Goal: Task Accomplishment & Management: Manage account settings

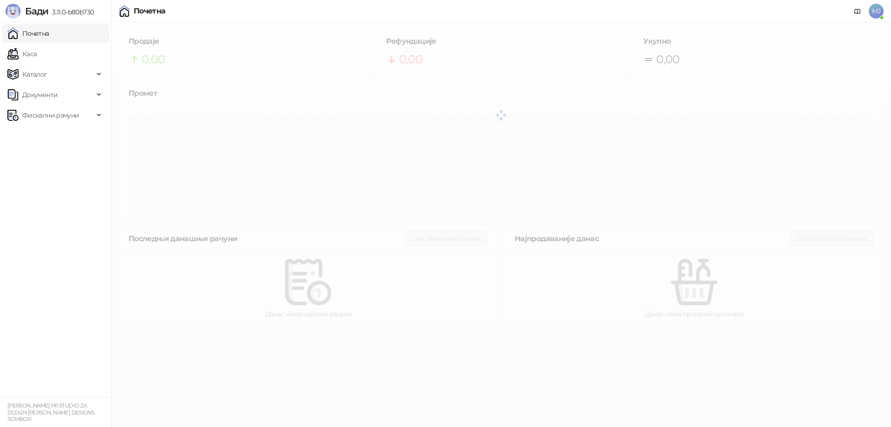
click at [880, 11] on span "MJ" at bounding box center [876, 11] width 15 height 15
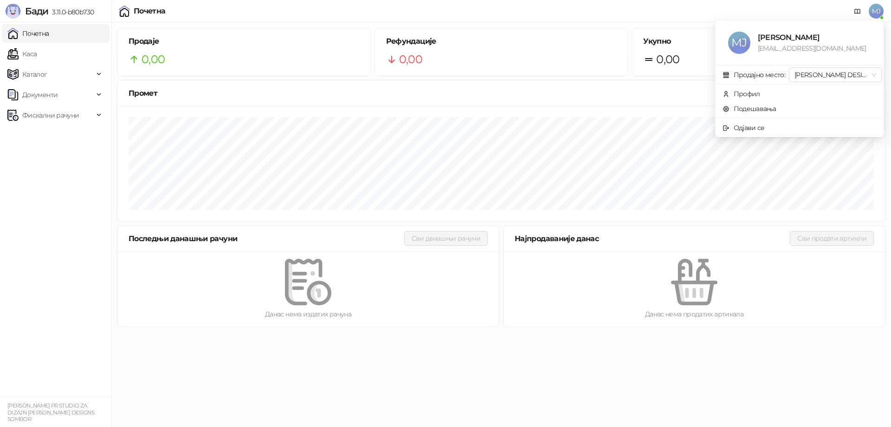
drag, startPoint x: 880, startPoint y: 11, endPoint x: 871, endPoint y: 11, distance: 8.8
click at [880, 11] on span "MJ" at bounding box center [876, 11] width 15 height 15
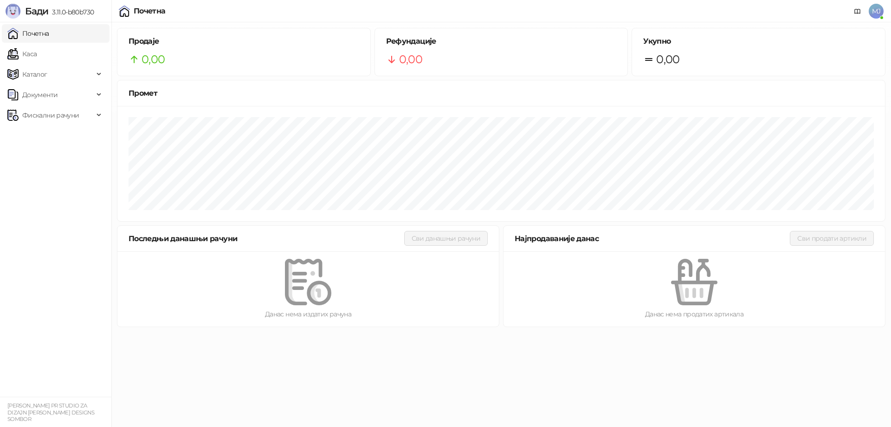
click at [879, 13] on body "Бади 3.11.0-b80b730 Почетна Каса Каталог Документи Фискални рачуни MIROSLAV JAM…" at bounding box center [445, 166] width 891 height 332
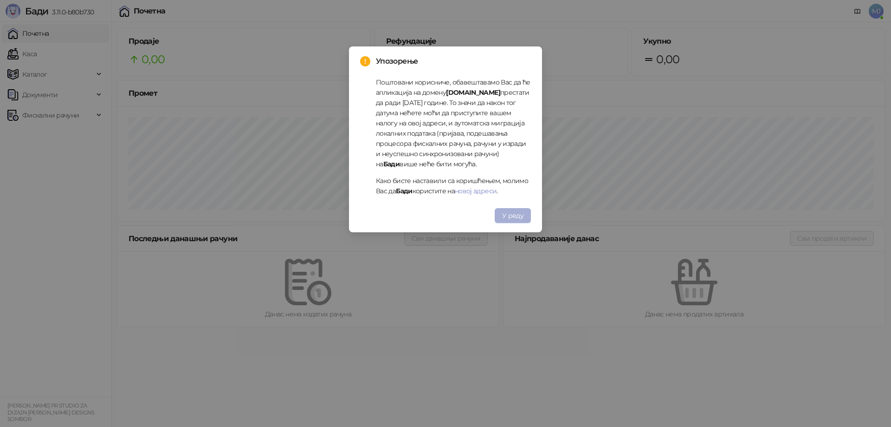
click at [510, 213] on span "У реду" at bounding box center [512, 215] width 21 height 8
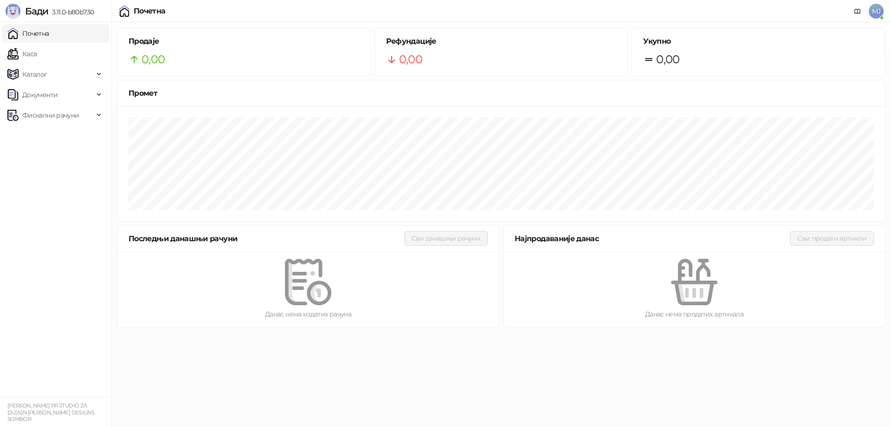
click at [874, 14] on span "MJ" at bounding box center [876, 11] width 15 height 15
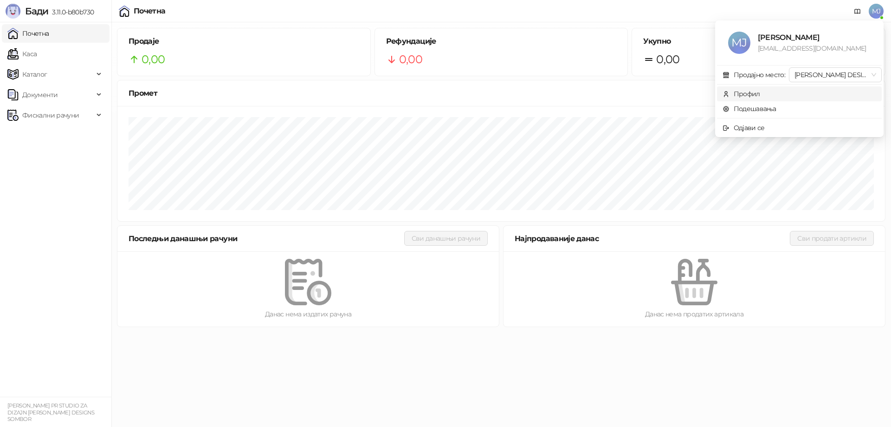
click at [746, 92] on div "Профил" at bounding box center [747, 94] width 26 height 10
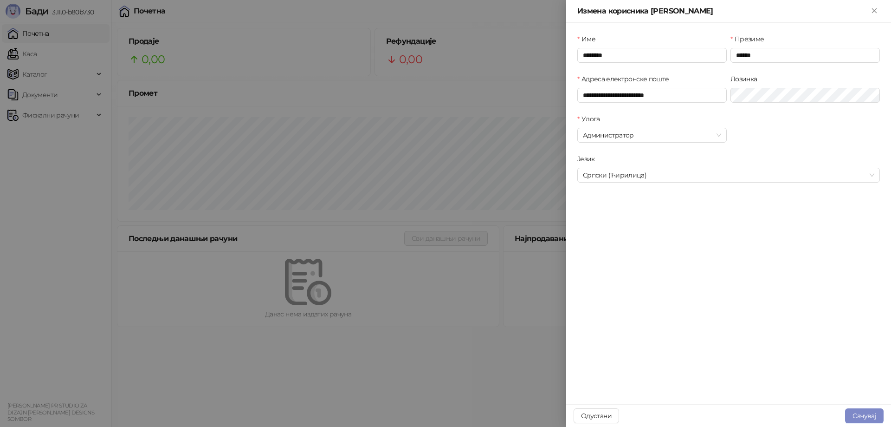
type input "**********"
click at [489, 117] on div at bounding box center [445, 213] width 891 height 427
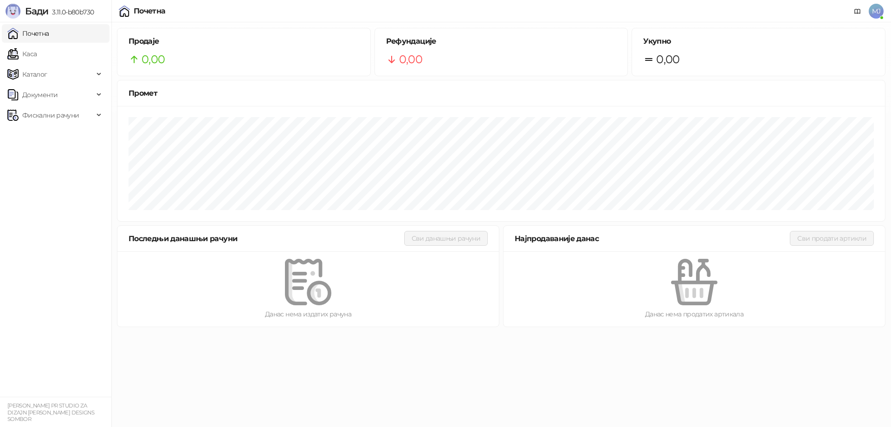
click at [876, 8] on span "MJ" at bounding box center [876, 11] width 15 height 15
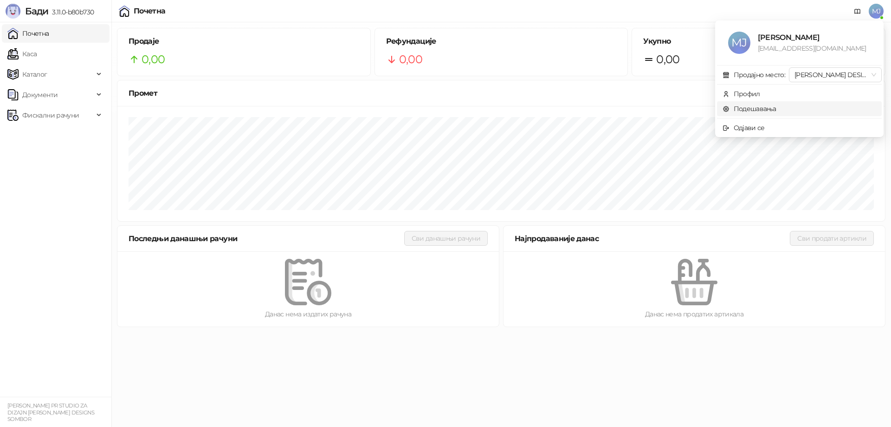
click at [755, 109] on link "Подешавања" at bounding box center [750, 108] width 54 height 8
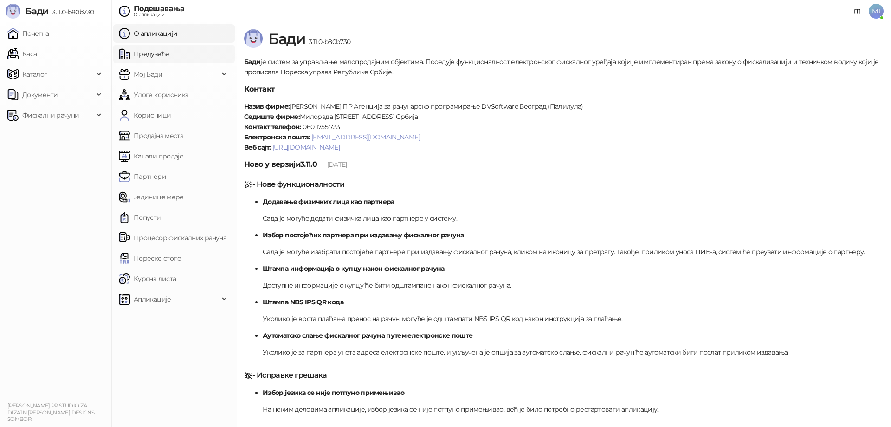
click at [158, 54] on link "Предузеће" at bounding box center [144, 54] width 50 height 19
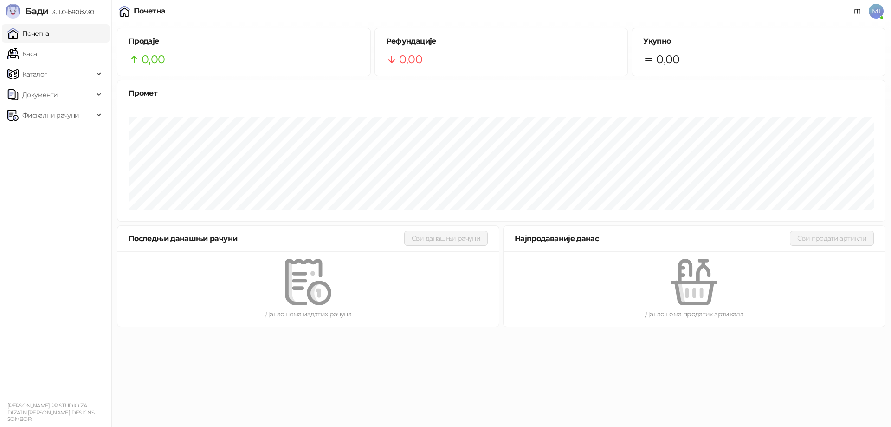
click at [882, 5] on span "MJ" at bounding box center [876, 11] width 15 height 15
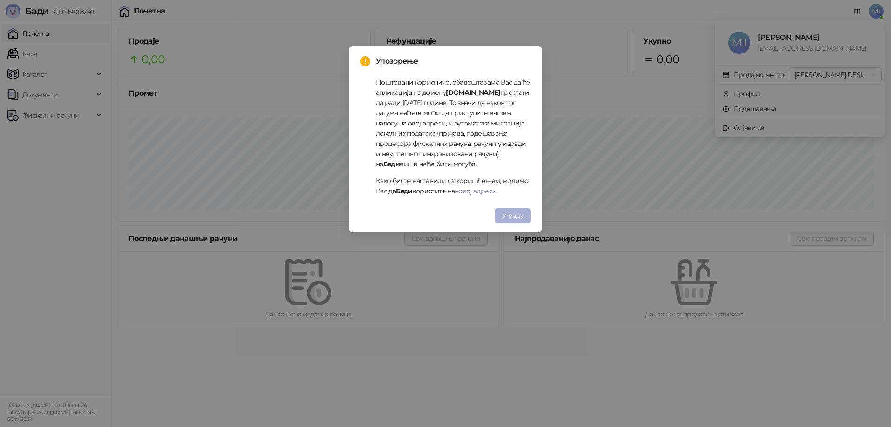
click at [518, 214] on span "У реду" at bounding box center [512, 215] width 21 height 8
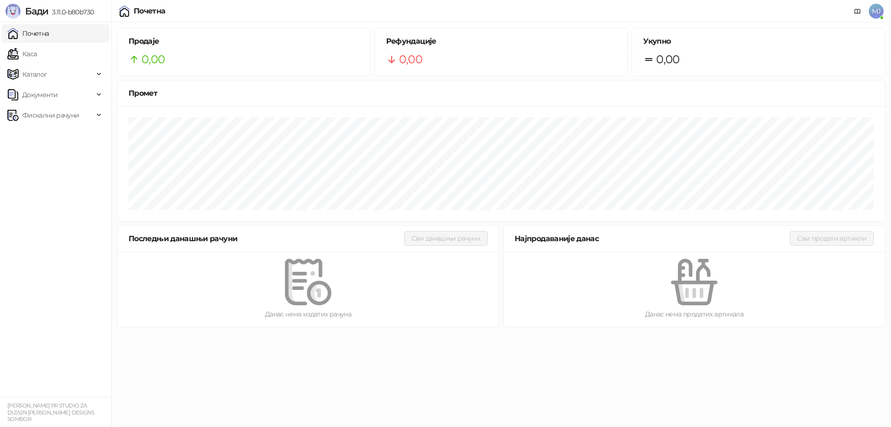
click at [880, 12] on span "MJ" at bounding box center [876, 11] width 15 height 15
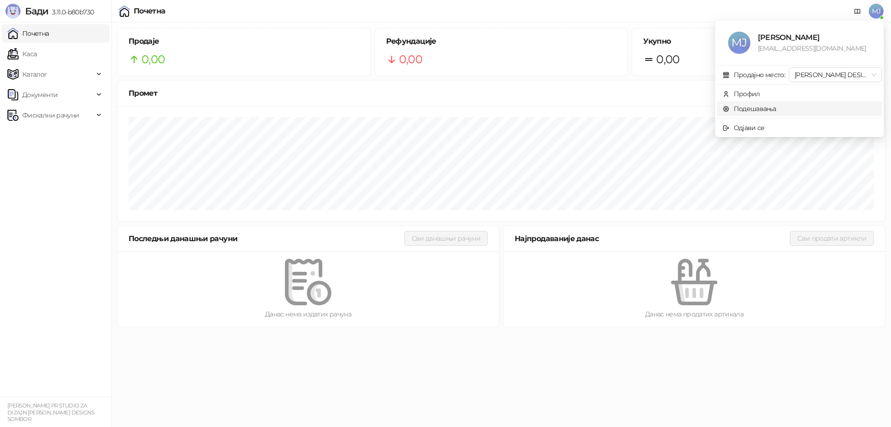
click at [770, 105] on link "Подешавања" at bounding box center [750, 108] width 54 height 8
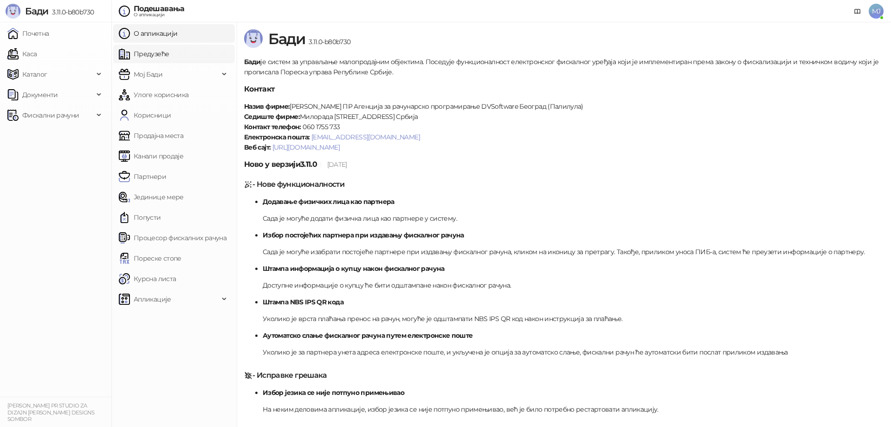
click at [155, 49] on link "Предузеће" at bounding box center [144, 54] width 50 height 19
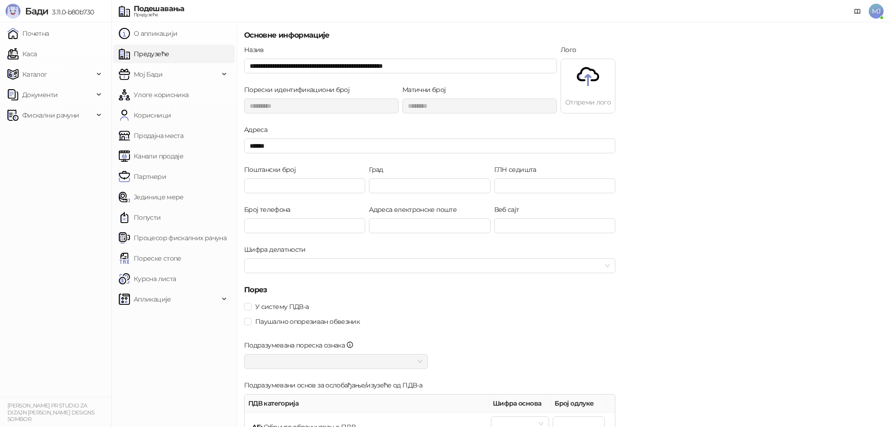
click at [874, 10] on span "MJ" at bounding box center [876, 11] width 15 height 15
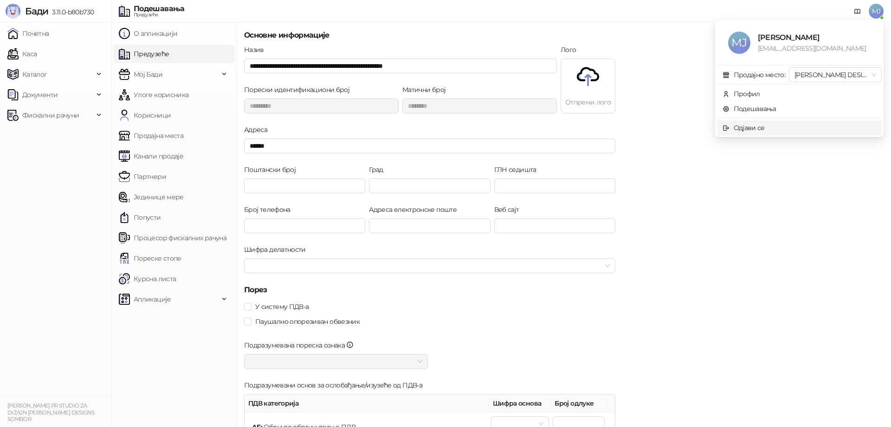
click at [808, 122] on li "Одјави се" at bounding box center [799, 127] width 165 height 15
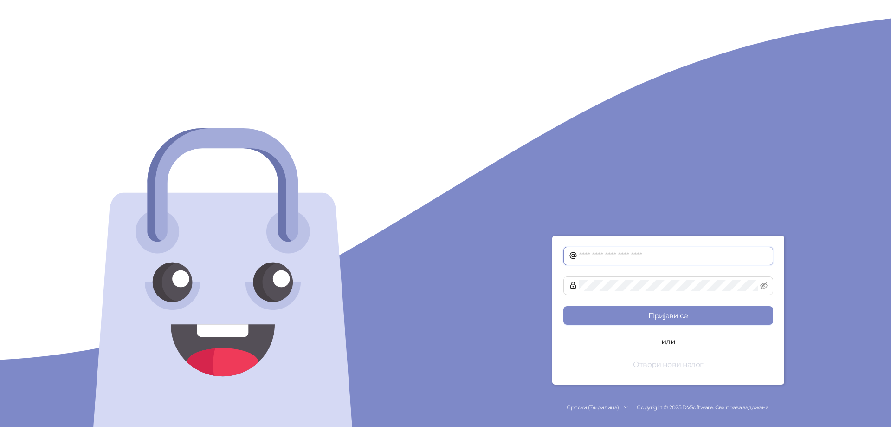
type input "**********"
click at [666, 364] on button "Отвори нови налог" at bounding box center [668, 364] width 210 height 19
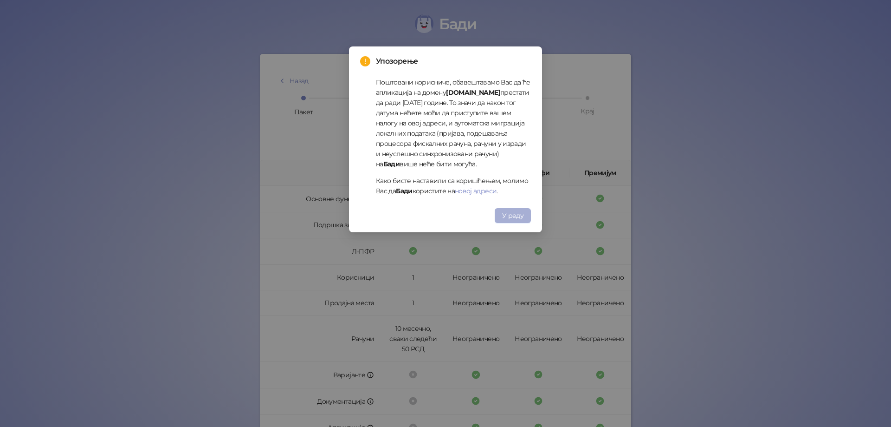
click at [516, 217] on span "У реду" at bounding box center [512, 215] width 21 height 8
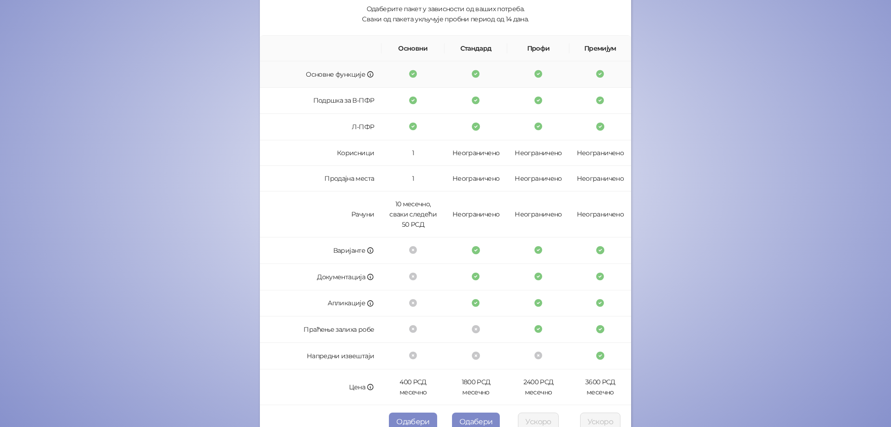
scroll to position [179, 0]
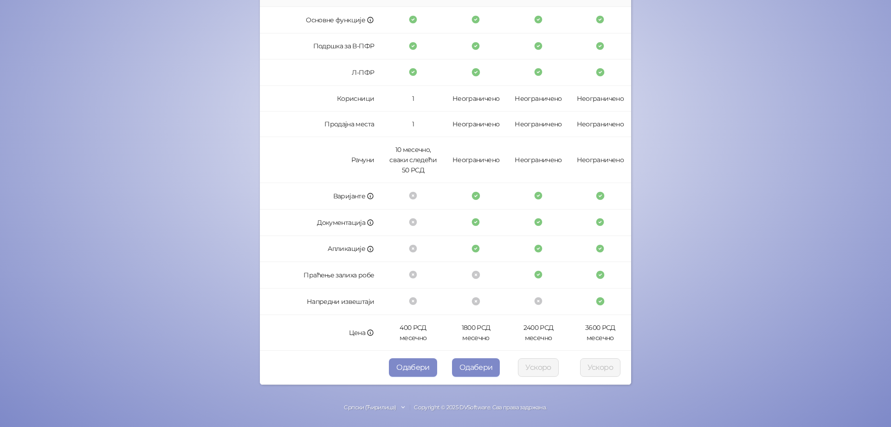
click at [174, 69] on div "[PERSON_NAME] Назад Регистрација на [PERSON_NAME] Пакет Врста промета Подаци пр…" at bounding box center [445, 123] width 891 height 605
click at [115, 180] on div "[PERSON_NAME] Назад Регистрација на [PERSON_NAME] Пакет Врста промета Подаци пр…" at bounding box center [445, 123] width 891 height 605
click at [476, 370] on button "Одабери" at bounding box center [476, 367] width 48 height 19
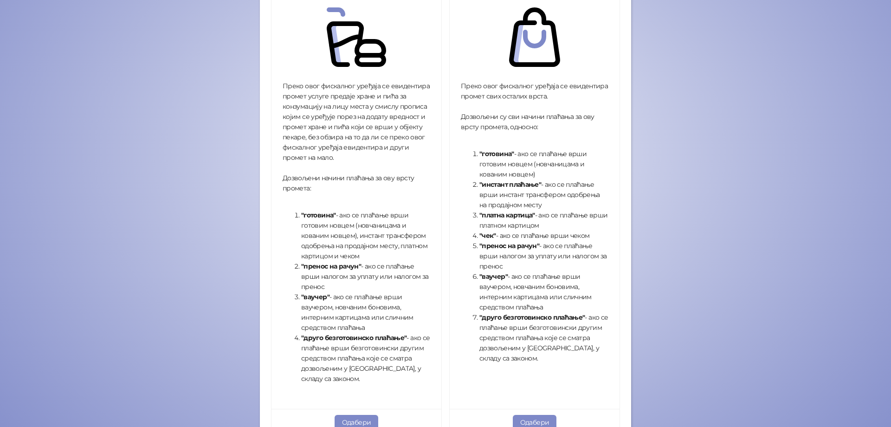
scroll to position [248, 0]
